Goal: Transaction & Acquisition: Purchase product/service

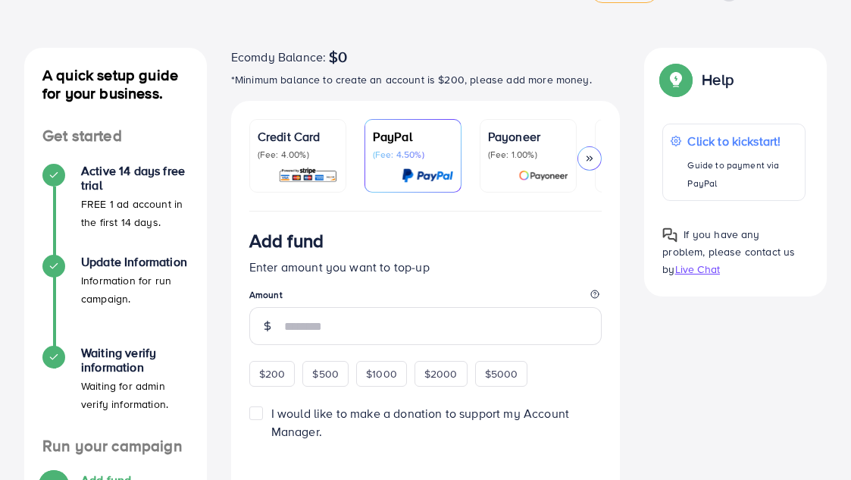
scroll to position [48, 0]
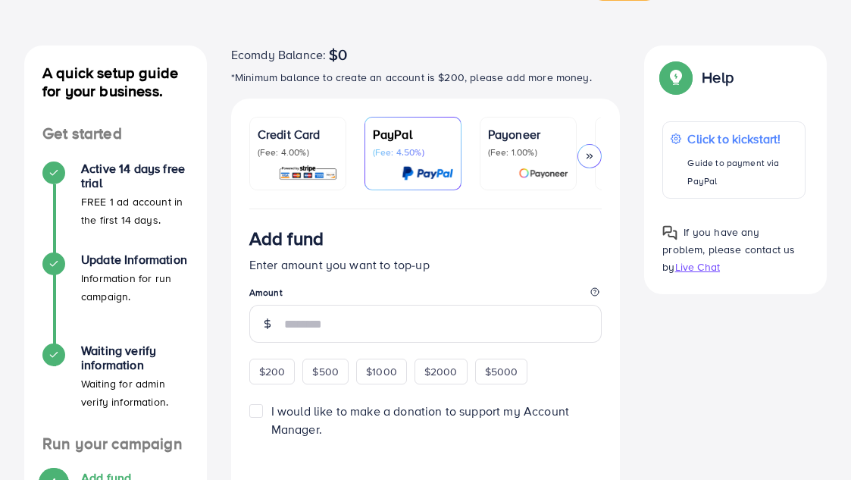
click at [290, 150] on p "(Fee: 4.00%)" at bounding box center [298, 152] width 80 height 12
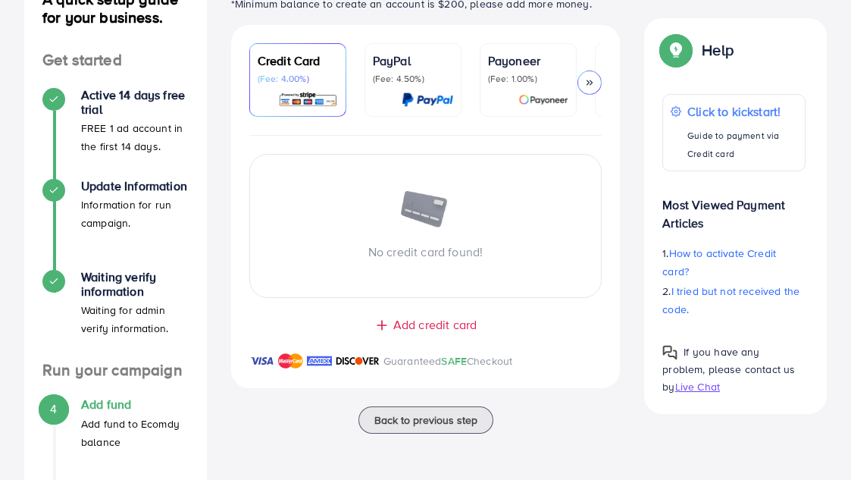
scroll to position [126, 0]
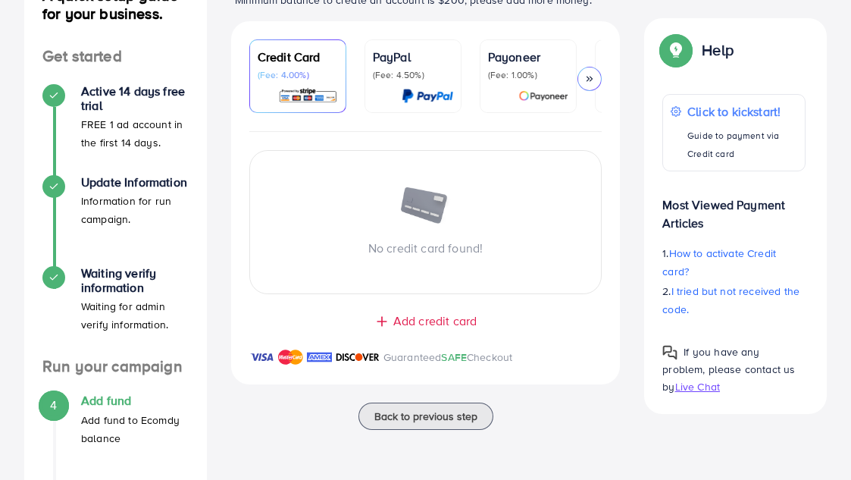
click at [452, 322] on span "Add credit card" at bounding box center [434, 320] width 83 height 17
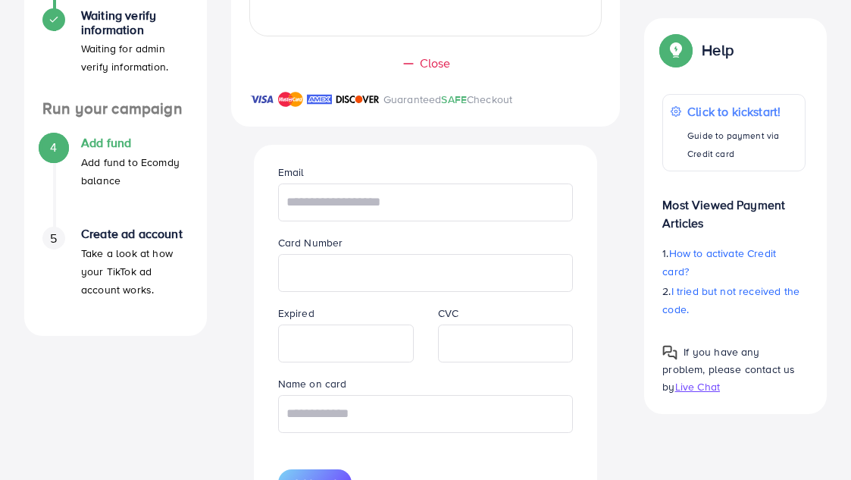
scroll to position [388, 0]
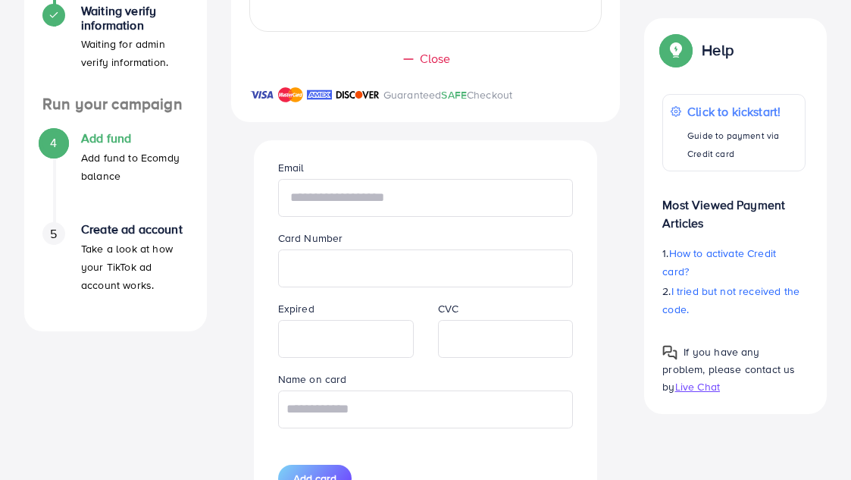
click at [372, 213] on input "text" at bounding box center [425, 198] width 295 height 38
type input "**********"
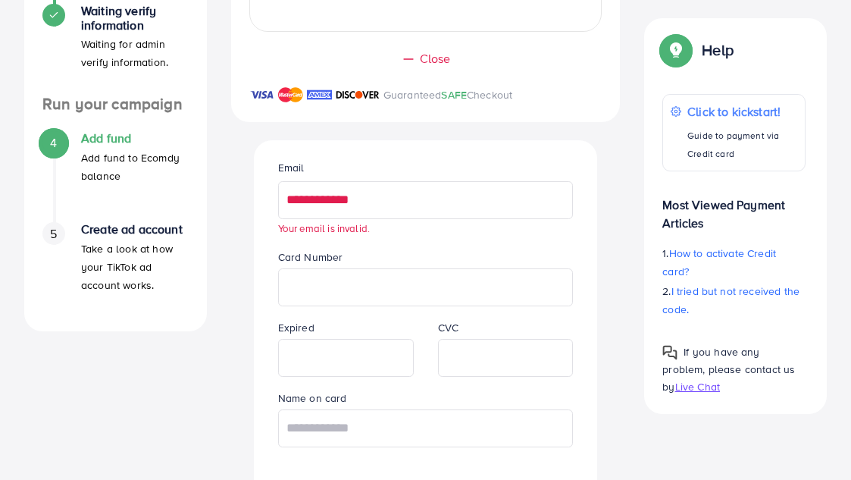
click at [342, 211] on input "**********" at bounding box center [425, 200] width 295 height 38
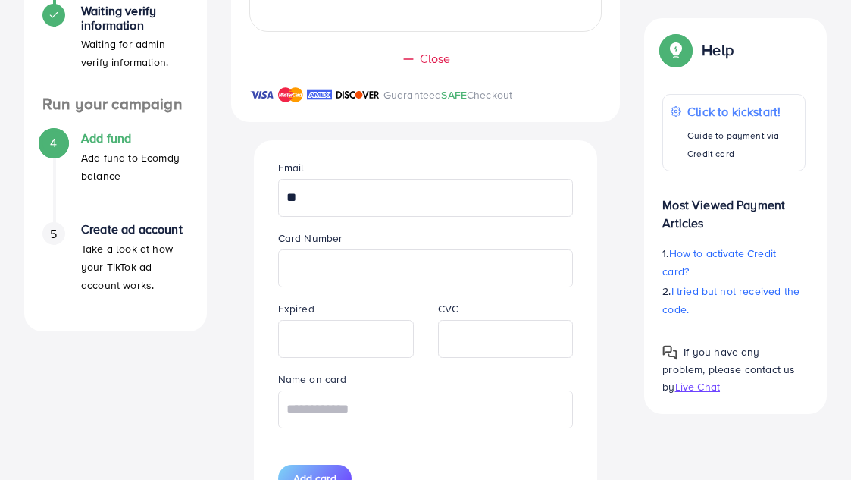
type input "*"
type input "**********"
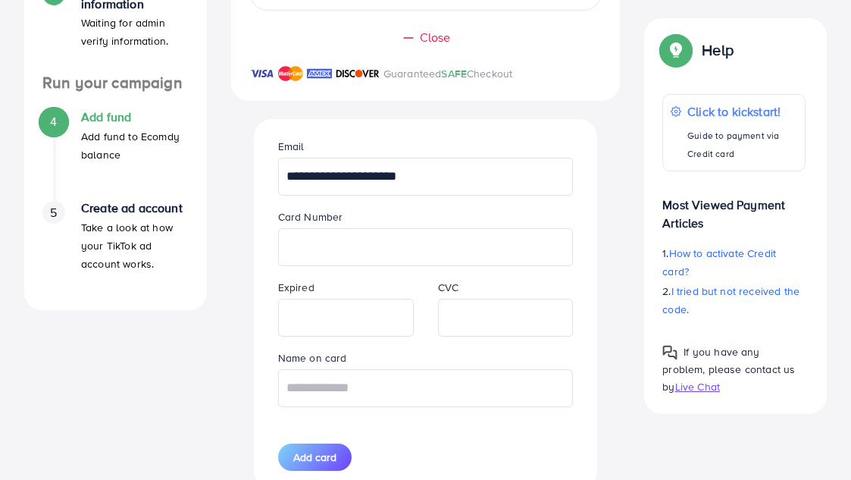
scroll to position [417, 0]
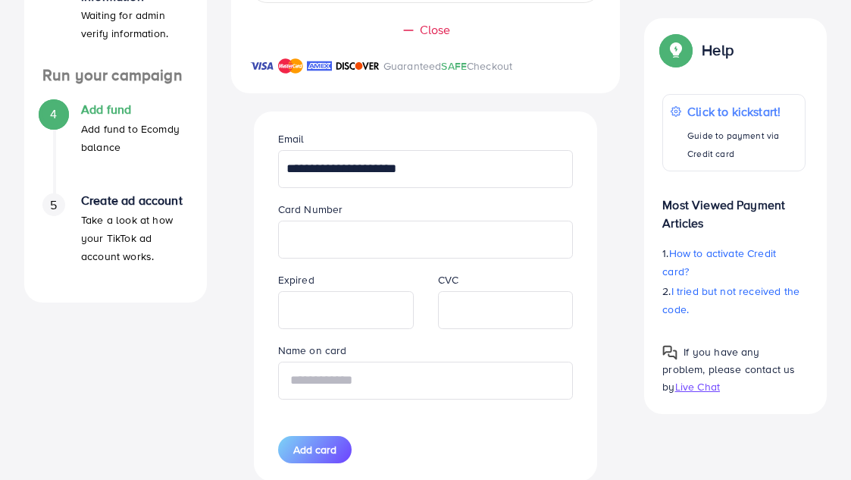
click at [345, 371] on input "text" at bounding box center [425, 380] width 295 height 38
paste input "**********"
type input "**********"
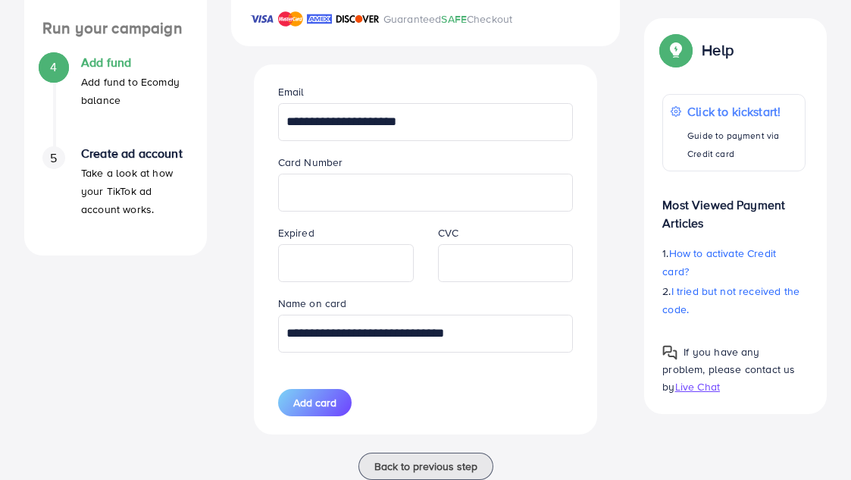
scroll to position [510, 0]
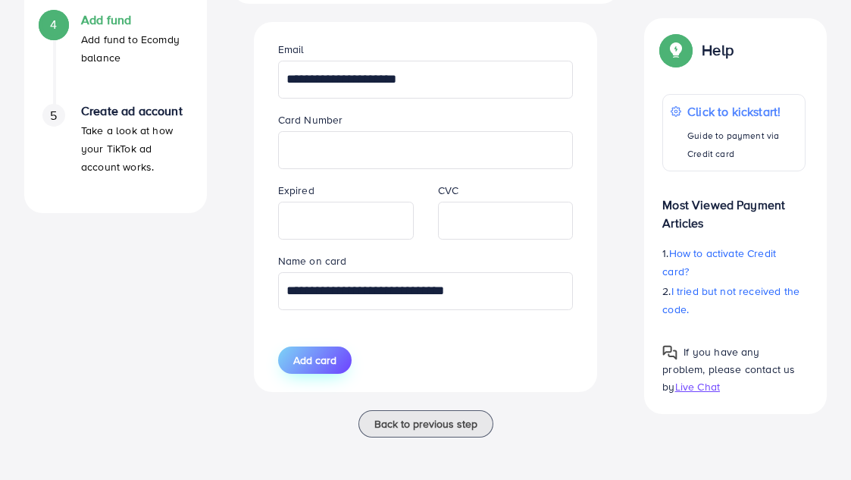
click at [314, 355] on span "Add card" at bounding box center [314, 359] width 43 height 15
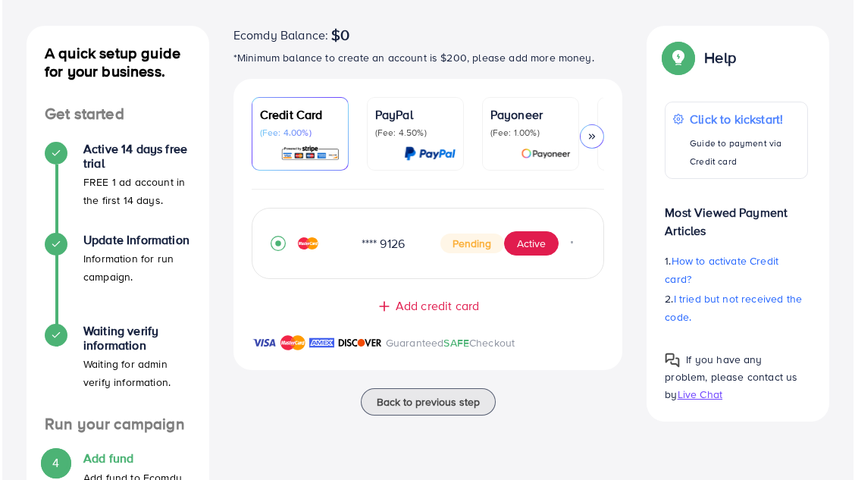
scroll to position [70, 0]
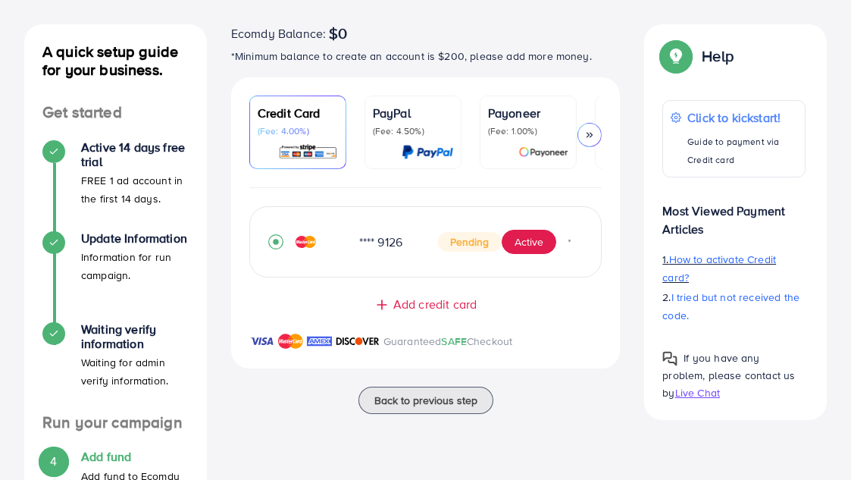
click at [727, 255] on span "How to activate Credit card?" at bounding box center [719, 268] width 114 height 33
click at [529, 243] on button "Active" at bounding box center [529, 242] width 55 height 24
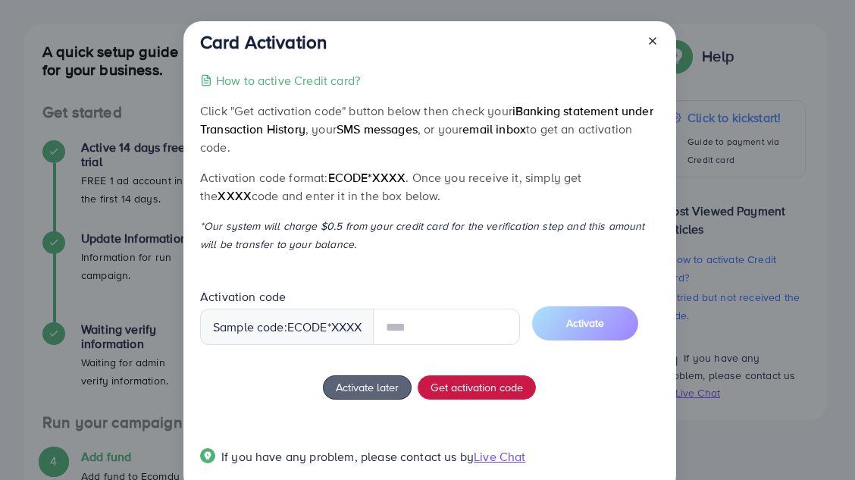
click at [477, 385] on div "How to active Credit card? Click "Get activation code" button below then check …" at bounding box center [429, 277] width 458 height 413
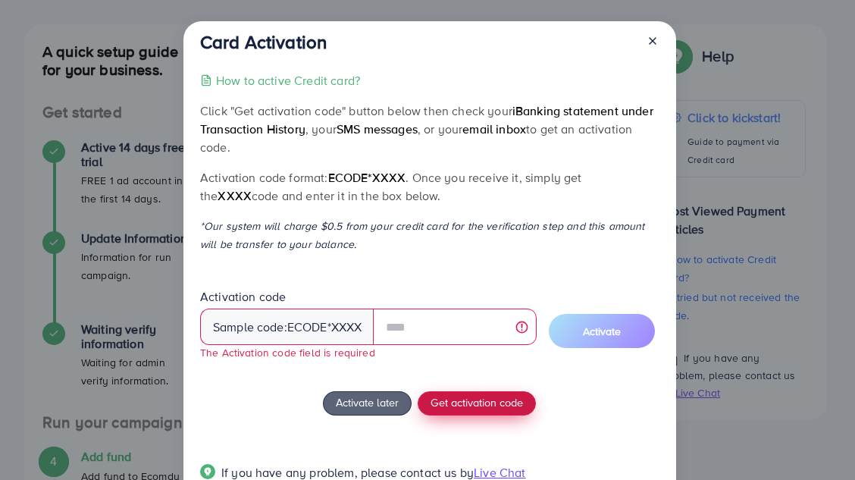
click at [454, 397] on span "Get activation code" at bounding box center [476, 402] width 92 height 16
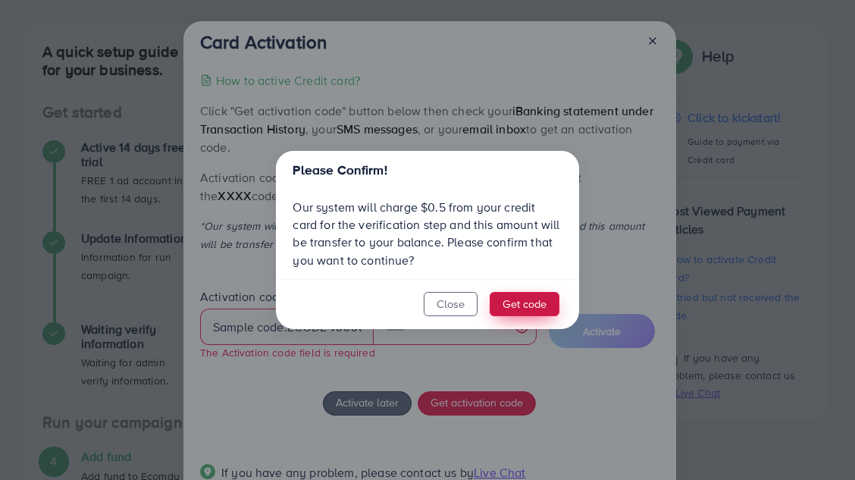
click at [508, 302] on button "Get code" at bounding box center [524, 304] width 70 height 24
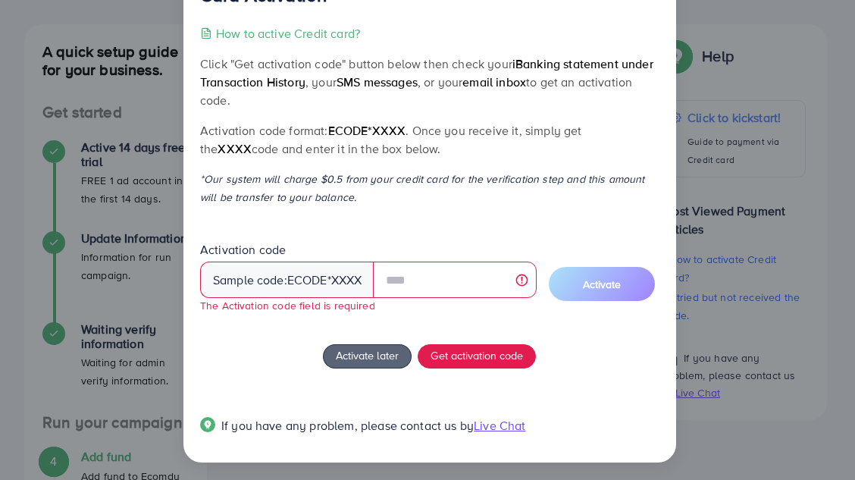
scroll to position [50, 0]
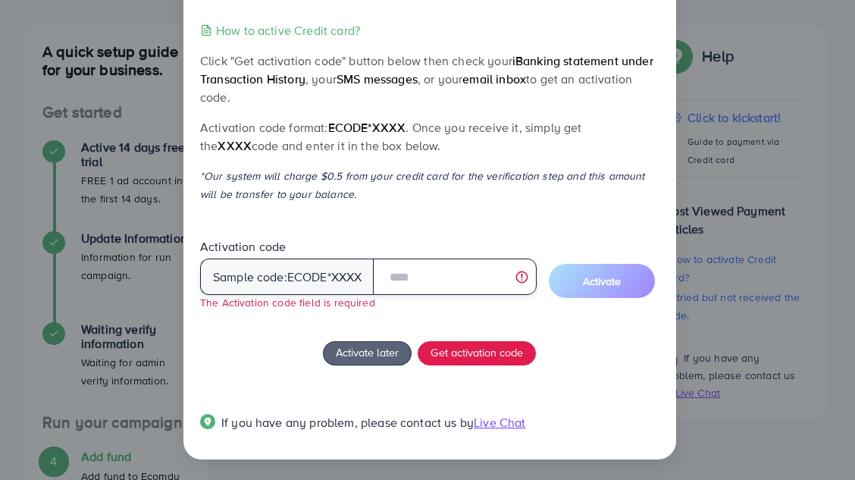
click at [412, 283] on input "text" at bounding box center [454, 276] width 163 height 36
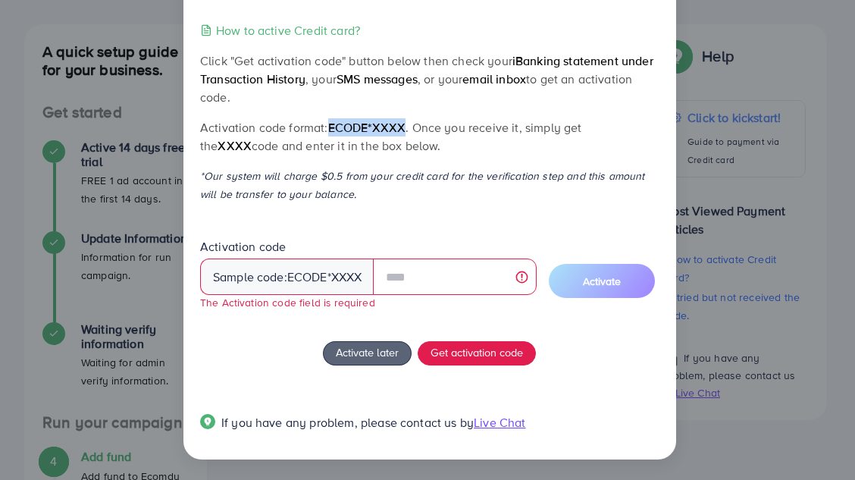
drag, startPoint x: 330, startPoint y: 128, endPoint x: 405, endPoint y: 124, distance: 75.9
click at [405, 124] on p "Activation code format: ecode*XXXX . Once you receive it, simply get the XXXX c…" at bounding box center [429, 136] width 458 height 36
copy span "ecode*XXXX"
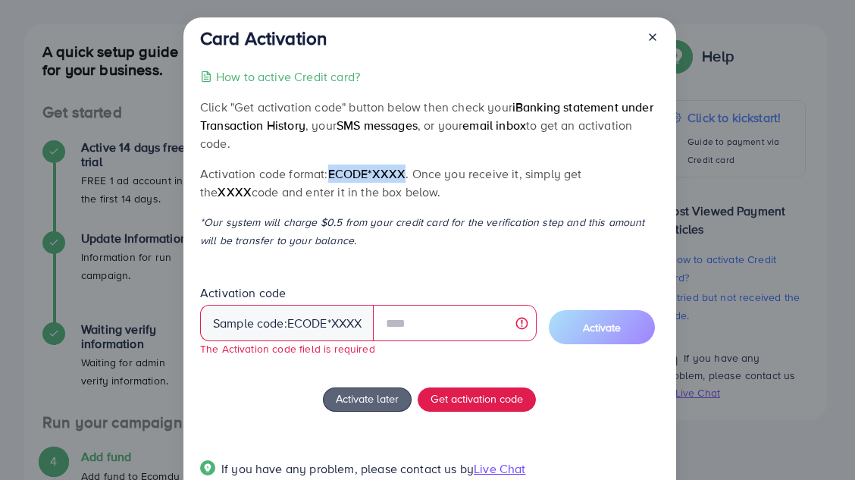
scroll to position [0, 0]
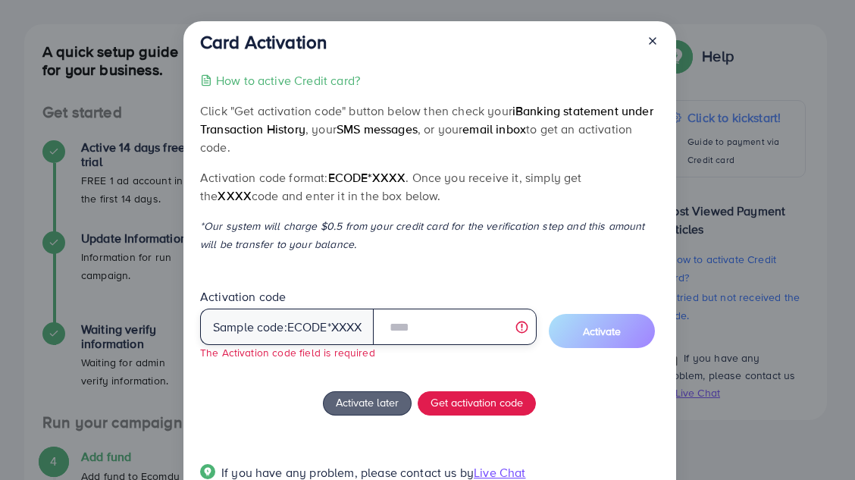
click at [395, 314] on input "text" at bounding box center [454, 326] width 163 height 36
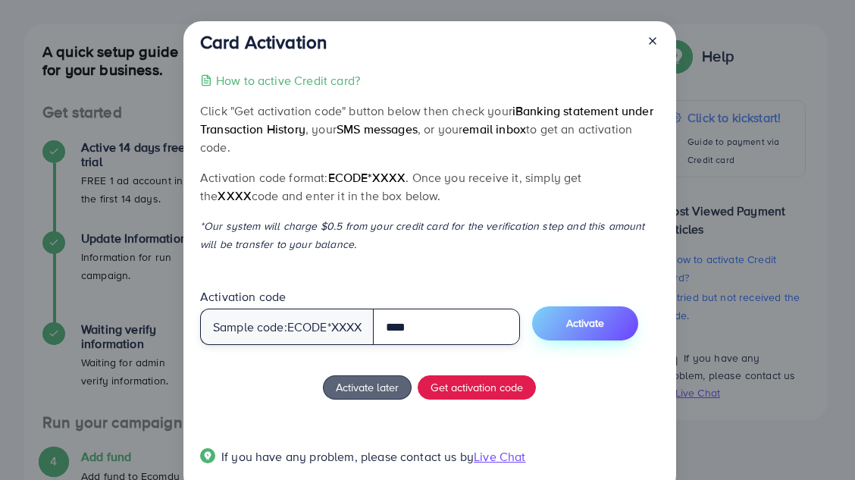
type input "****"
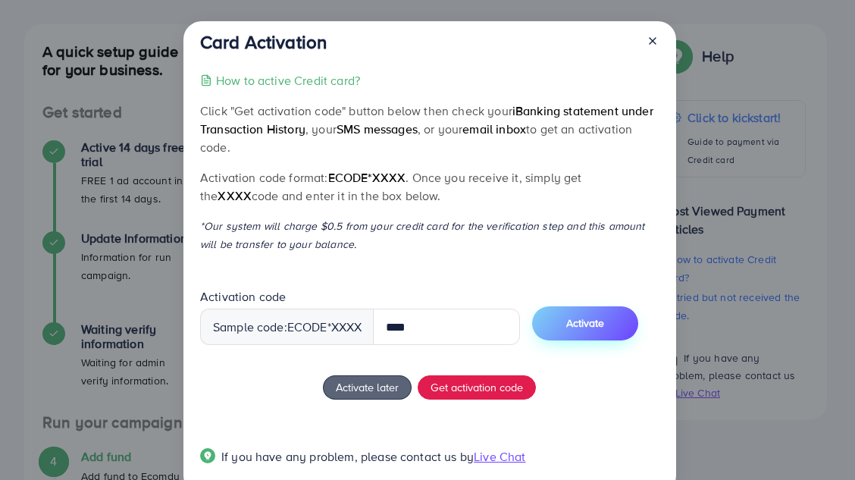
click at [591, 328] on span "Activate" at bounding box center [585, 322] width 38 height 15
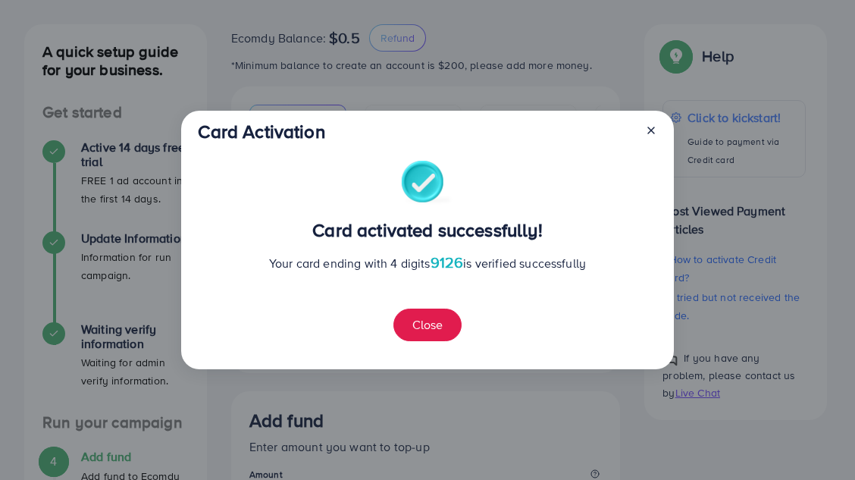
scroll to position [339, 0]
